Goal: Task Accomplishment & Management: Use online tool/utility

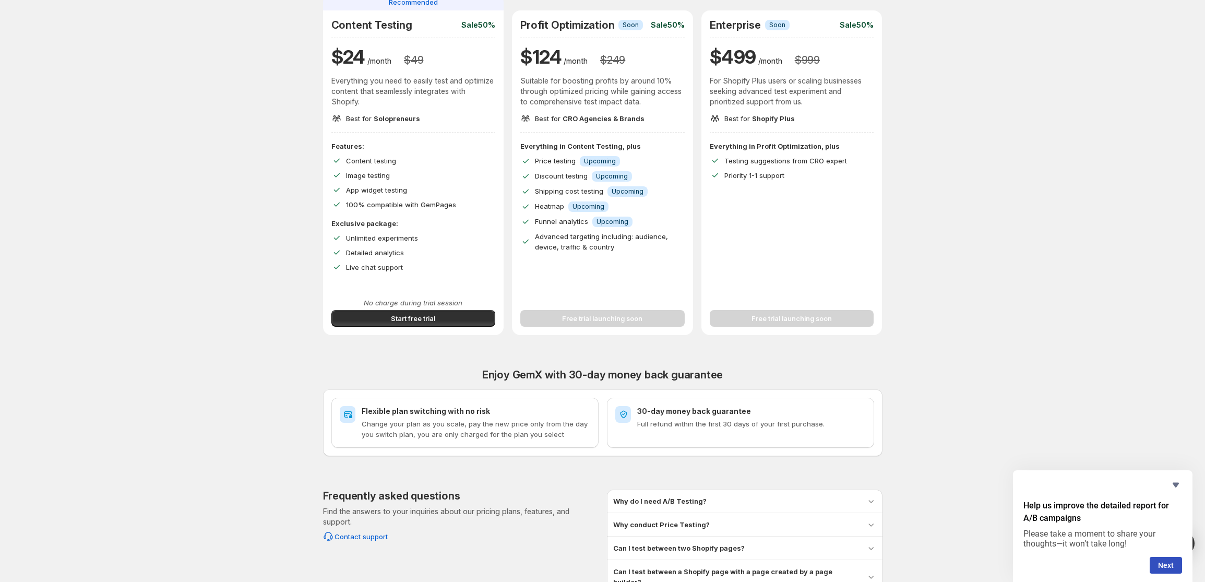
scroll to position [103, 0]
click at [425, 318] on span "Start free trial" at bounding box center [413, 318] width 44 height 10
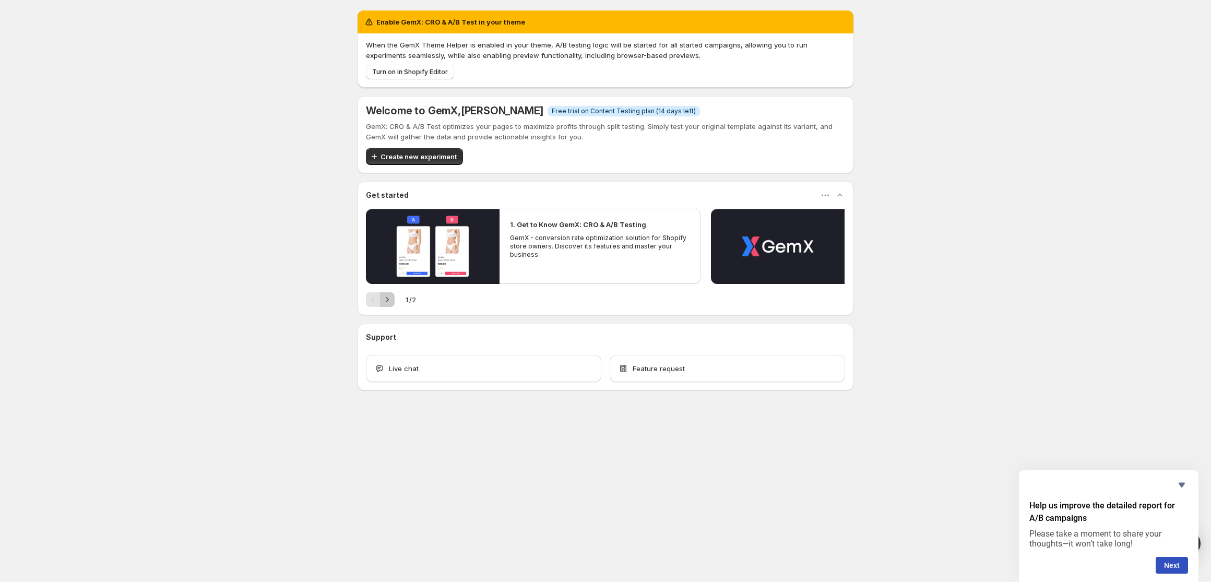
click at [388, 302] on icon "Next" at bounding box center [387, 299] width 10 height 10
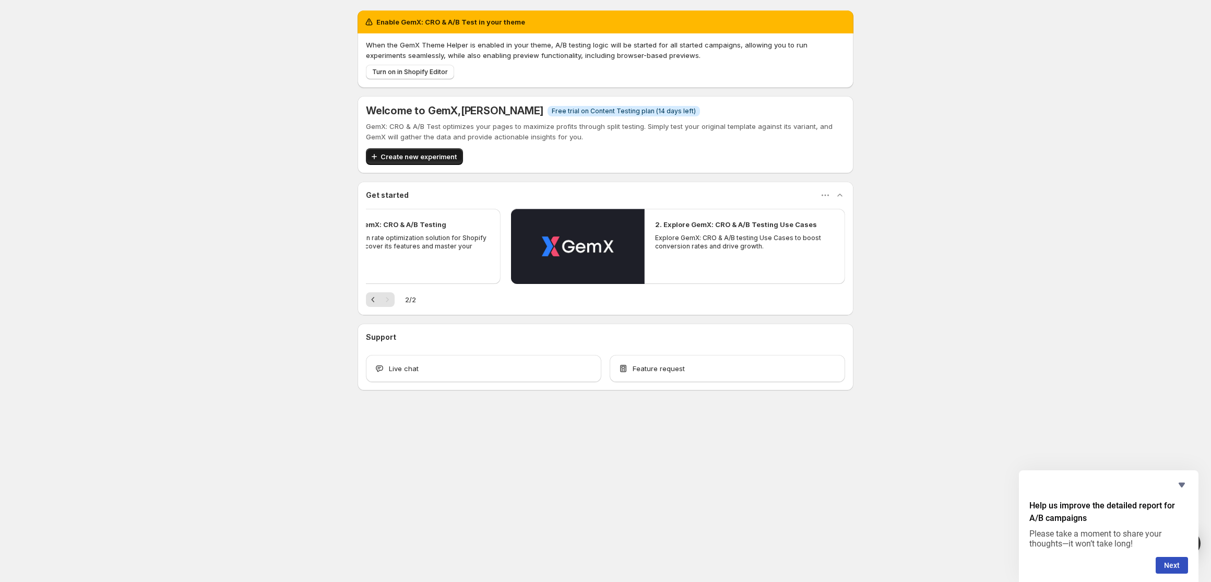
click at [414, 151] on button "Create new experiment" at bounding box center [414, 156] width 97 height 17
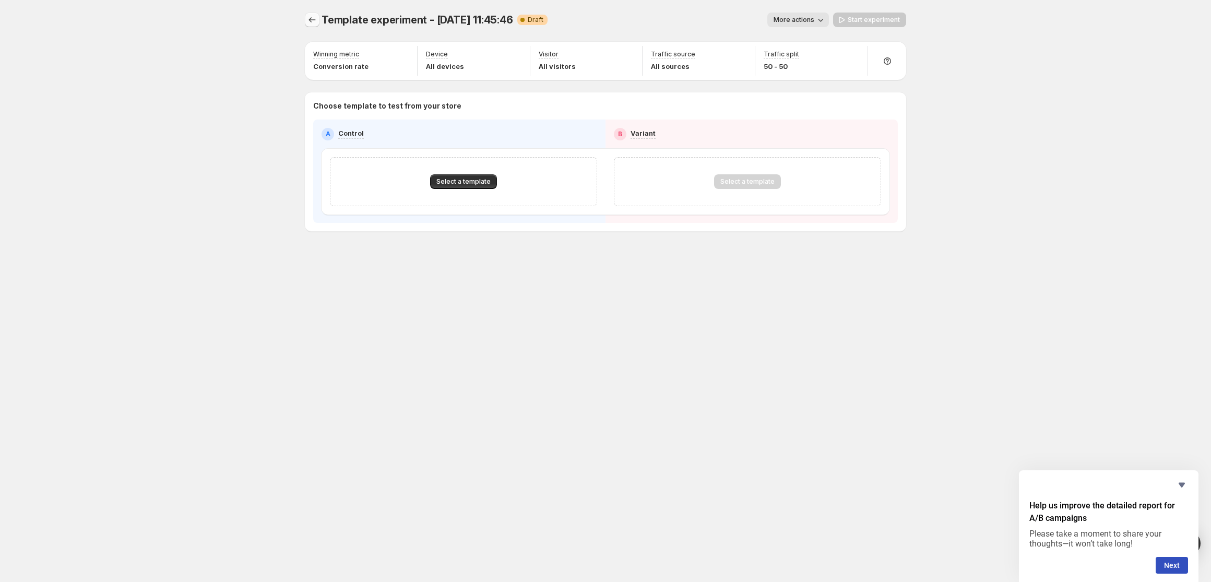
click at [310, 21] on icon "Experiments" at bounding box center [312, 20] width 10 height 10
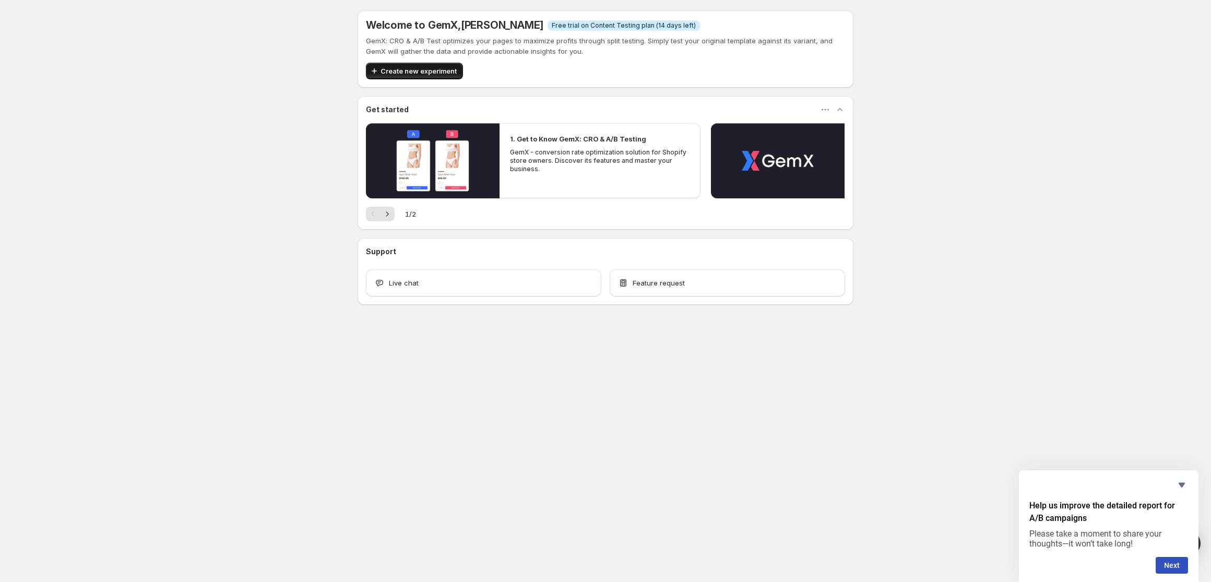
click at [429, 65] on button "Create new experiment" at bounding box center [414, 71] width 97 height 17
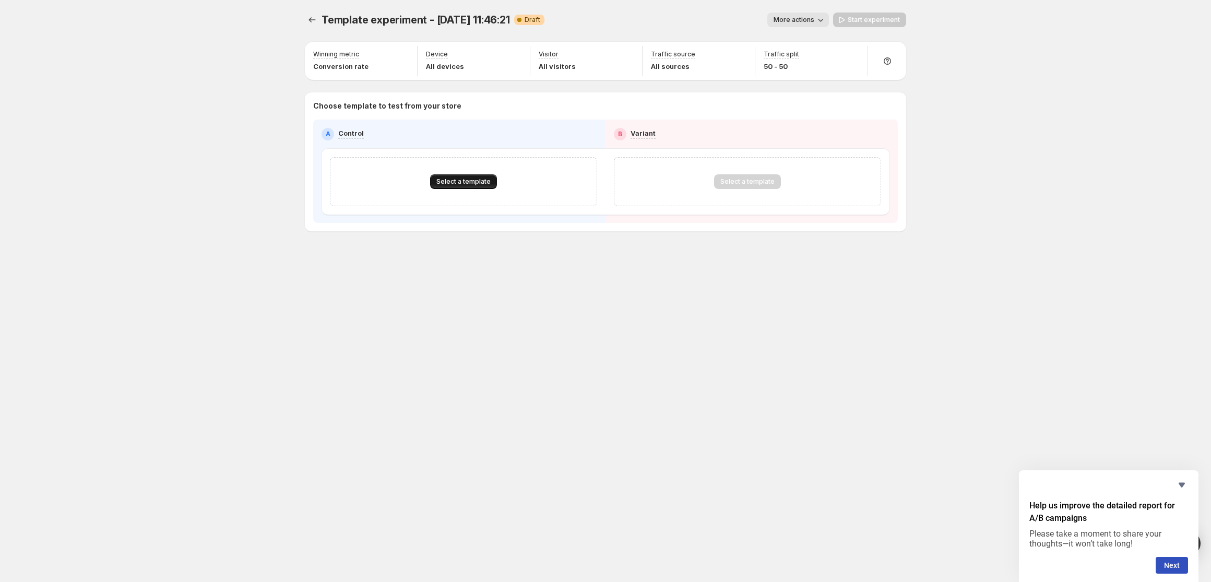
click at [462, 184] on span "Select a template" at bounding box center [463, 181] width 54 height 8
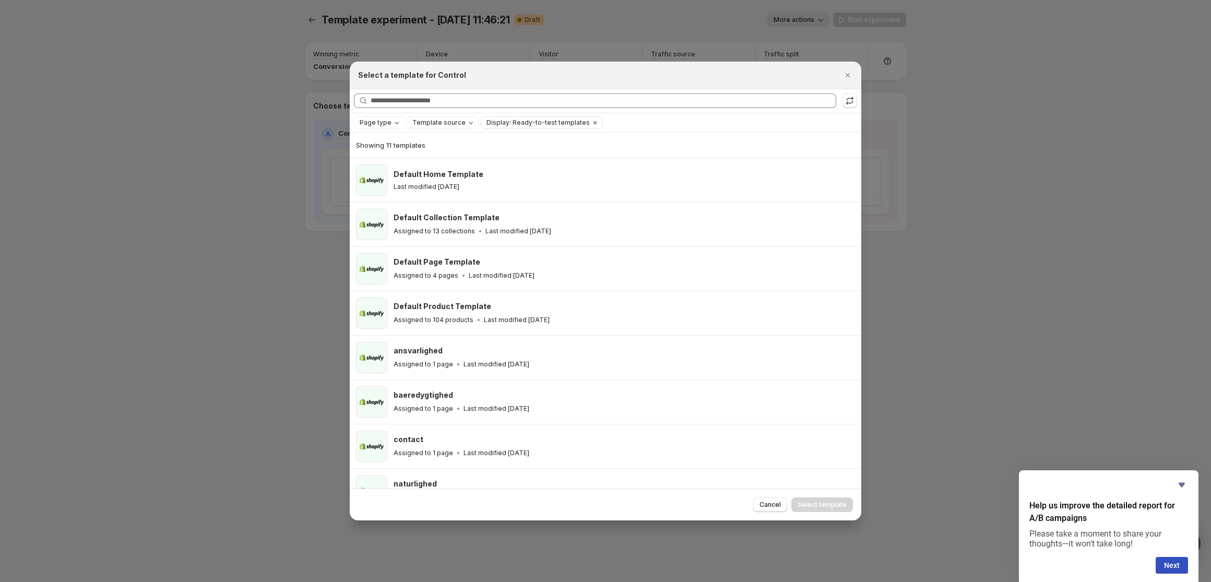
click at [459, 184] on p "Last modified [DATE]" at bounding box center [427, 187] width 66 height 8
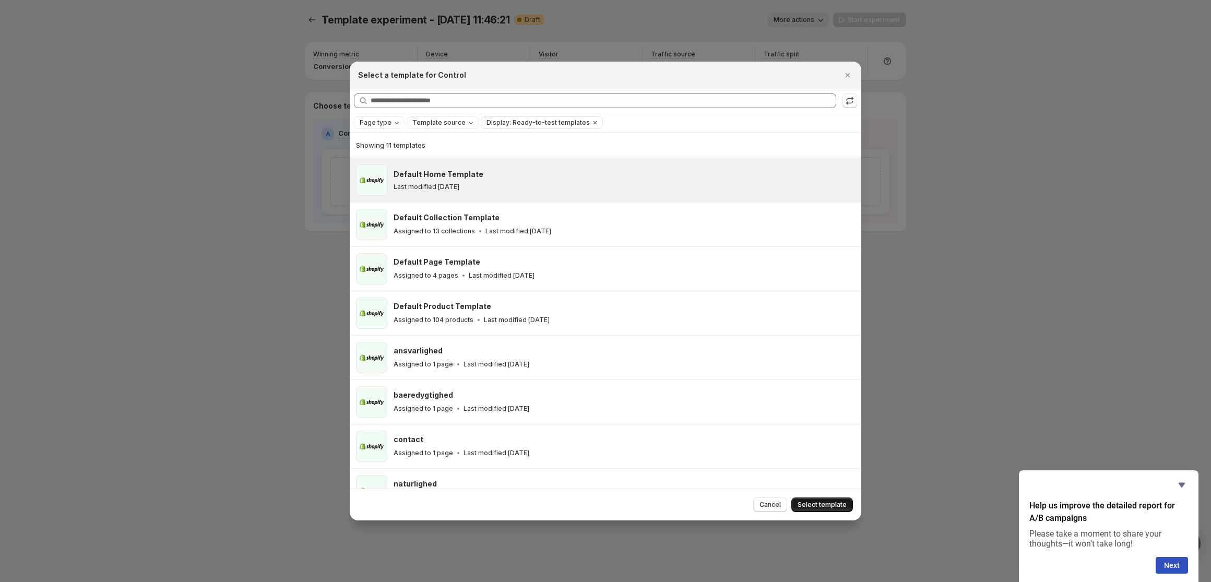
click at [832, 506] on span "Select template" at bounding box center [822, 505] width 49 height 8
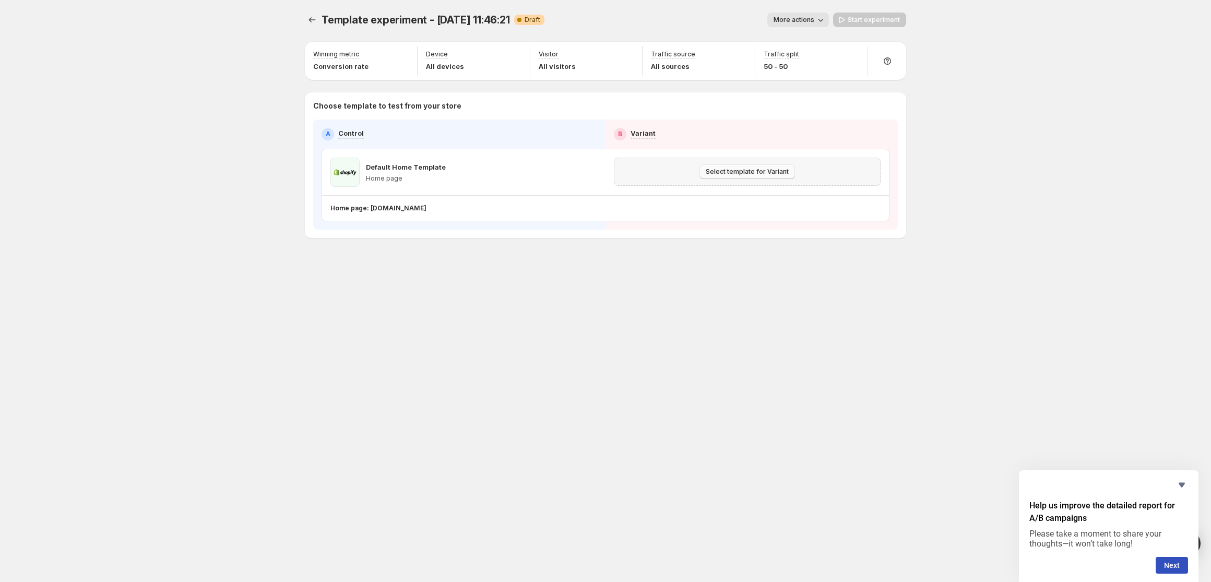
click at [777, 179] on button "Select template for Variant" at bounding box center [747, 171] width 96 height 15
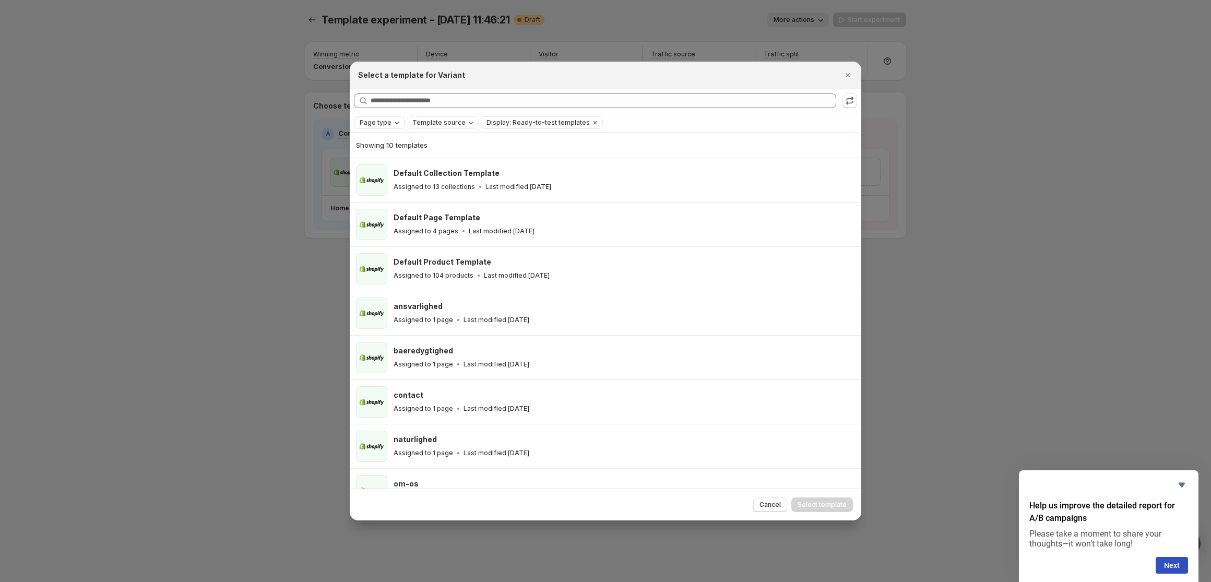
click at [387, 122] on span "Page type" at bounding box center [376, 122] width 32 height 8
click at [382, 151] on span "Home page" at bounding box center [393, 155] width 38 height 8
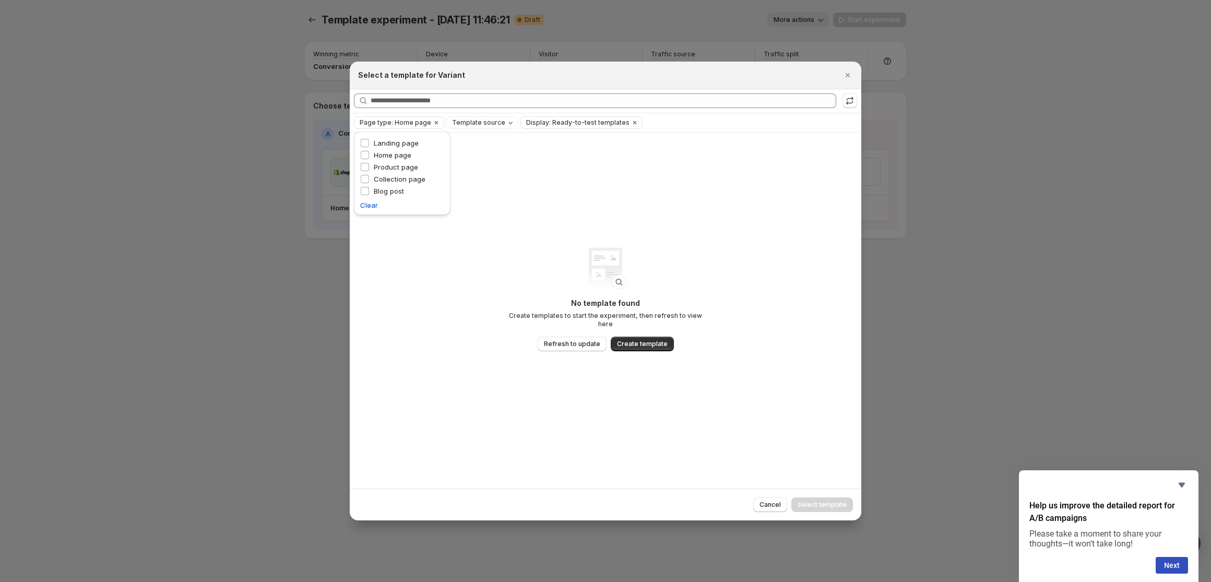
click at [462, 151] on div "No template found Create templates to start the experiment, then refresh to vie…" at bounding box center [606, 311] width 512 height 357
click at [488, 123] on span "Template source" at bounding box center [478, 122] width 53 height 8
click at [472, 156] on span "GemPages" at bounding box center [479, 155] width 35 height 8
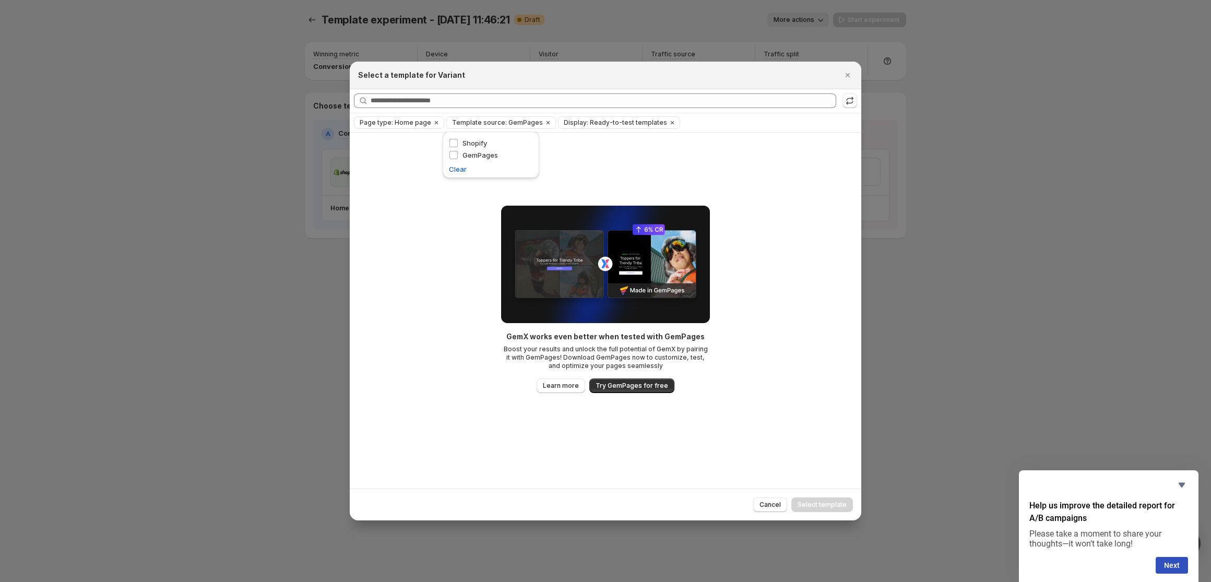
click at [557, 150] on div "GemX works even better when tested with GemPages Boost your results and unlock …" at bounding box center [606, 311] width 512 height 357
click at [668, 123] on icon "Clear" at bounding box center [672, 122] width 8 height 8
click at [849, 108] on button ":rf:" at bounding box center [850, 100] width 15 height 15
click at [765, 506] on span "Cancel" at bounding box center [770, 505] width 21 height 8
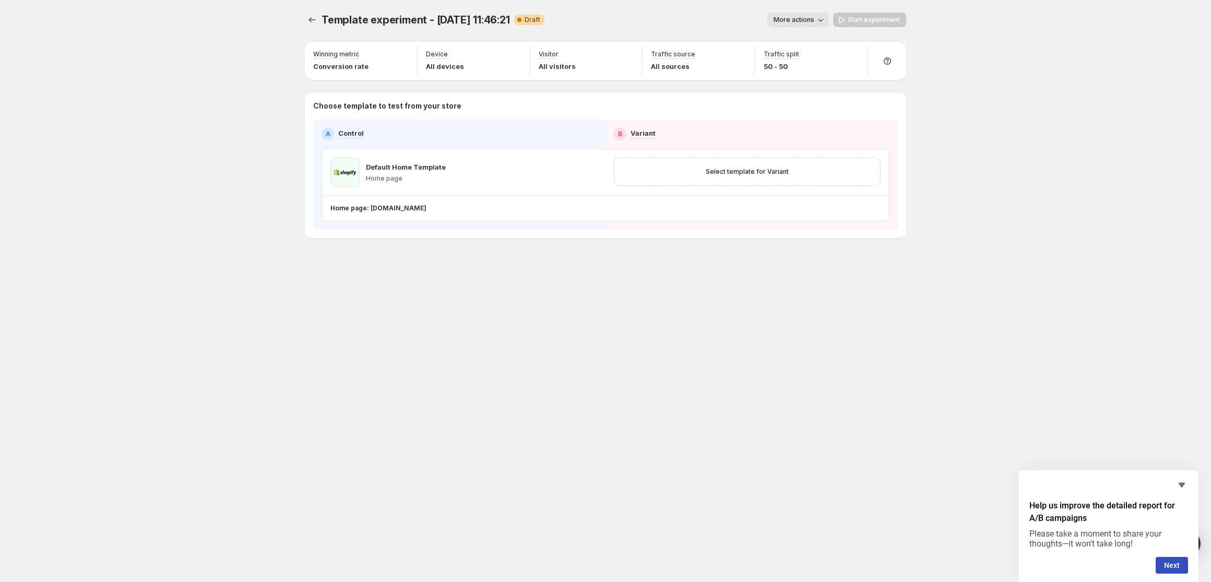
click at [802, 22] on span "More actions" at bounding box center [794, 20] width 41 height 8
click at [667, 15] on div "More actions" at bounding box center [691, 20] width 276 height 15
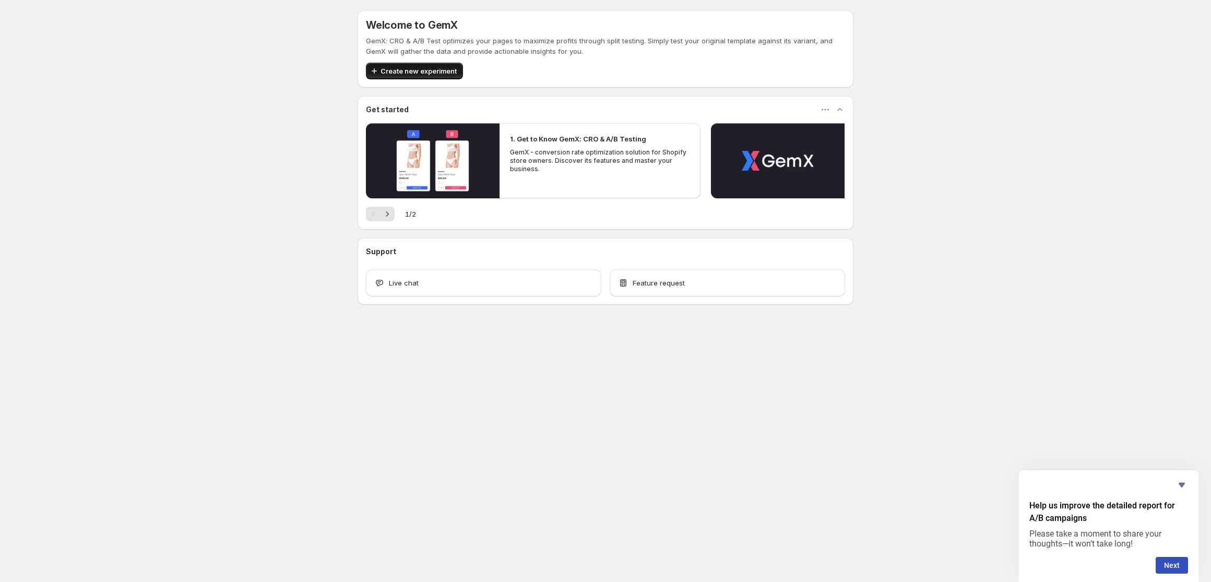
click at [413, 74] on span "Create new experiment" at bounding box center [419, 71] width 76 height 10
